Goal: Information Seeking & Learning: Learn about a topic

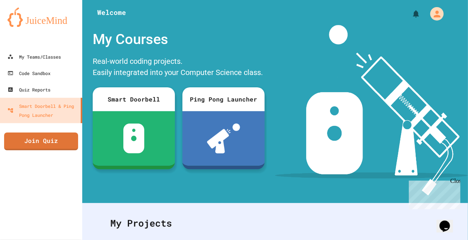
click at [46, 39] on div at bounding box center [41, 41] width 82 height 15
click at [42, 54] on div "My Teams/Classes" at bounding box center [33, 56] width 55 height 9
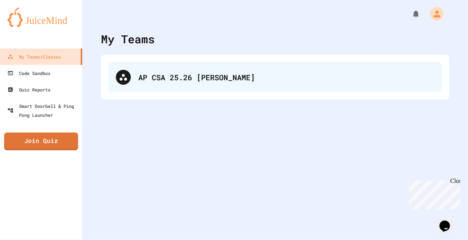
click at [143, 76] on div "AP CSA 25.26 [PERSON_NAME]" at bounding box center [286, 77] width 296 height 11
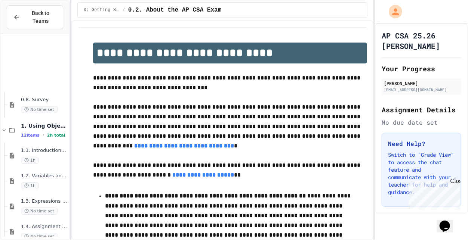
scroll to position [215, 0]
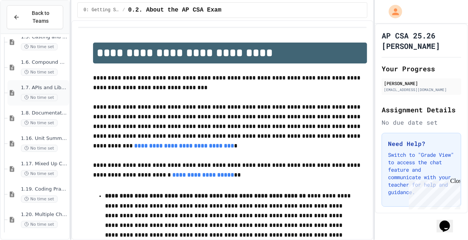
click at [28, 88] on span "1.7. APIs and Libraries" at bounding box center [44, 88] width 47 height 6
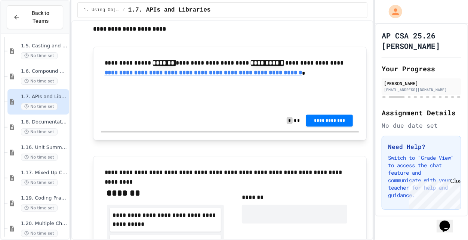
scroll to position [394, 0]
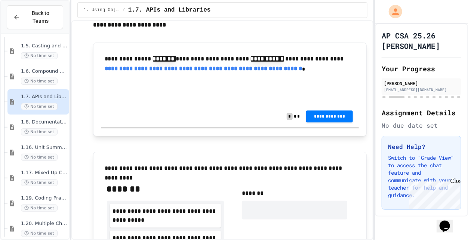
click at [111, 95] on input "text" at bounding box center [137, 92] width 60 height 10
click at [126, 71] on u "**********" at bounding box center [204, 69] width 198 height 6
